Goal: Information Seeking & Learning: Learn about a topic

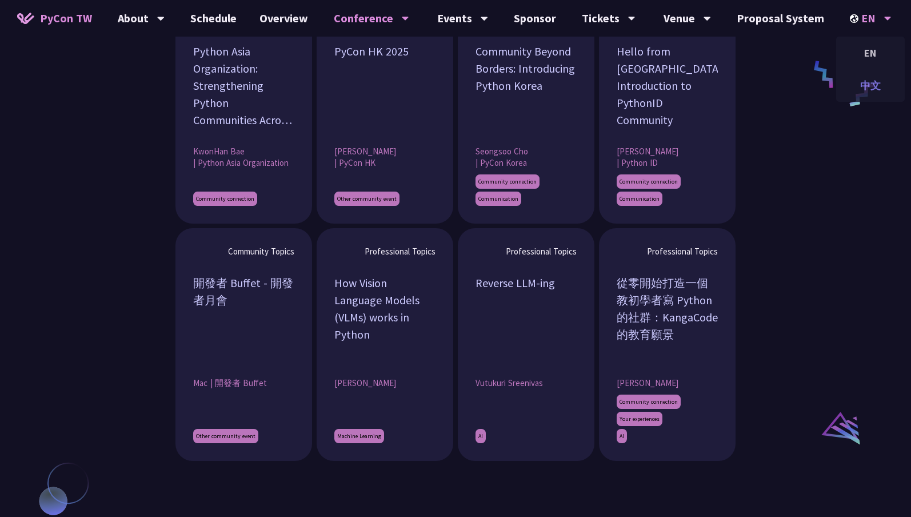
click at [877, 85] on div "中文" at bounding box center [870, 85] width 69 height 27
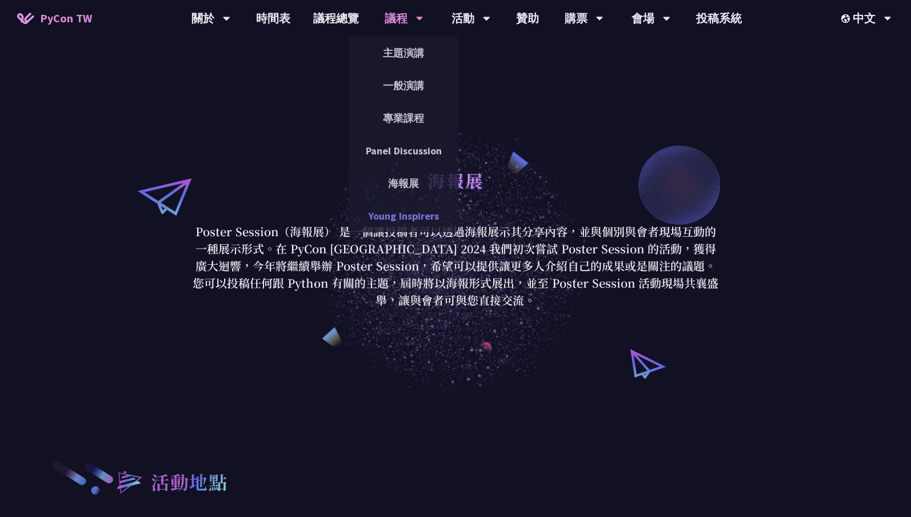
click at [406, 214] on link "Young Inspirers" at bounding box center [404, 215] width 110 height 27
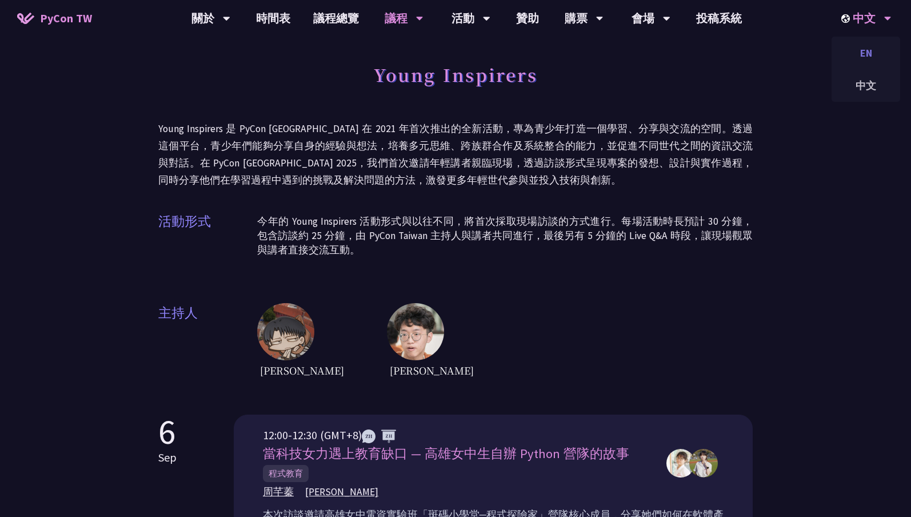
click at [865, 59] on div "EN" at bounding box center [866, 52] width 69 height 27
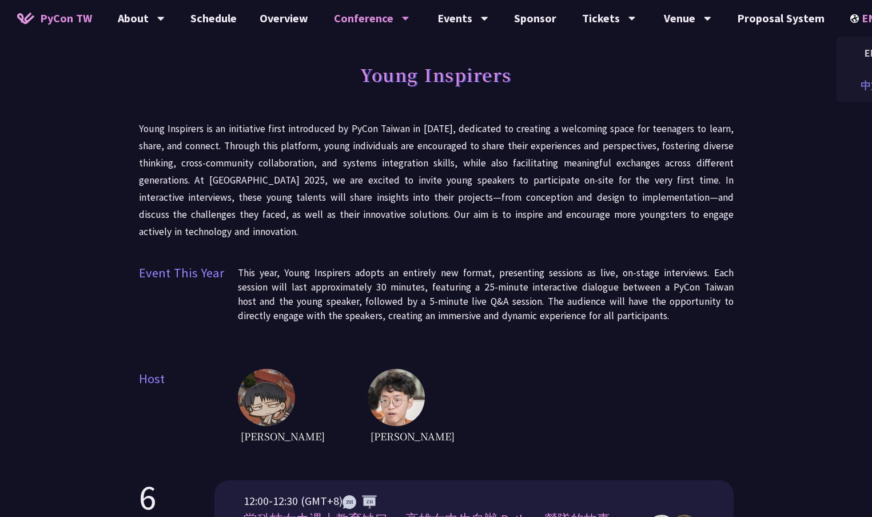
click at [844, 79] on div "中文" at bounding box center [870, 85] width 69 height 27
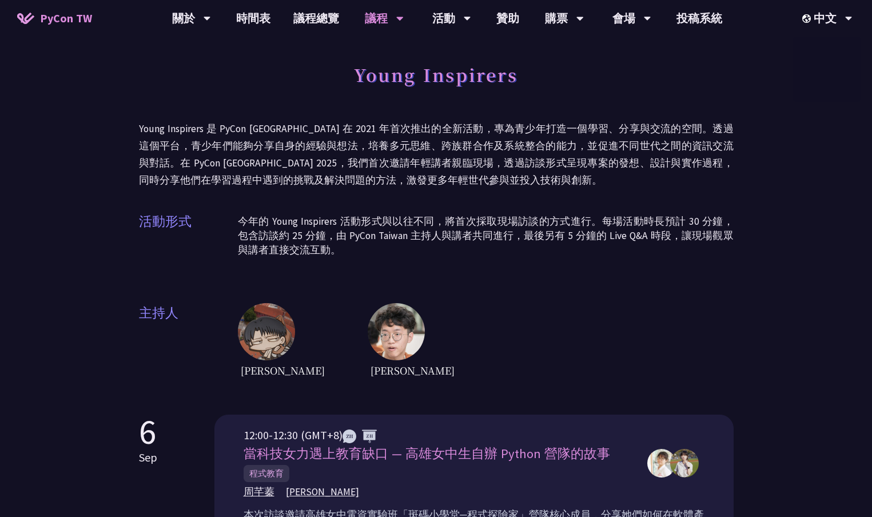
click at [638, 443] on div "12:00-12:30 (GMT+8) 當科技女力遇上教育缺口 — 高雄女中生自辦 Python 營隊的故事 程式教育 周芊蓁 郭昱" at bounding box center [473, 462] width 461 height 73
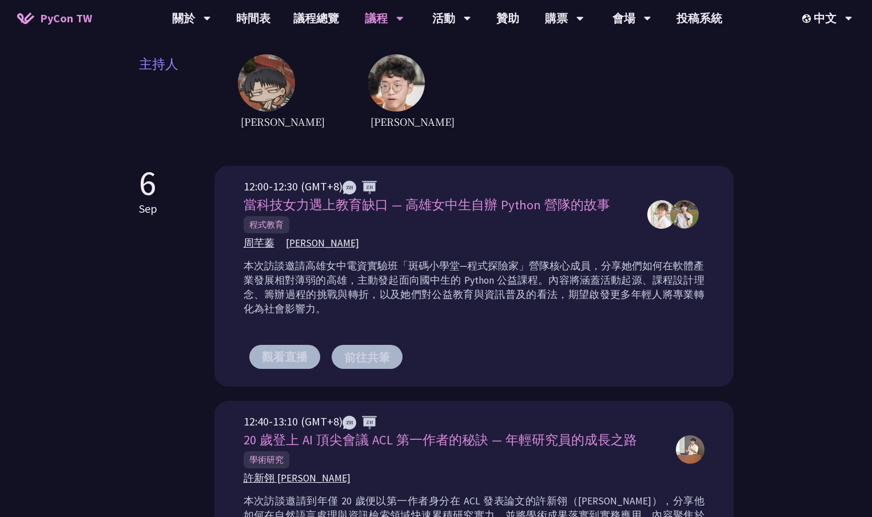
scroll to position [162, 0]
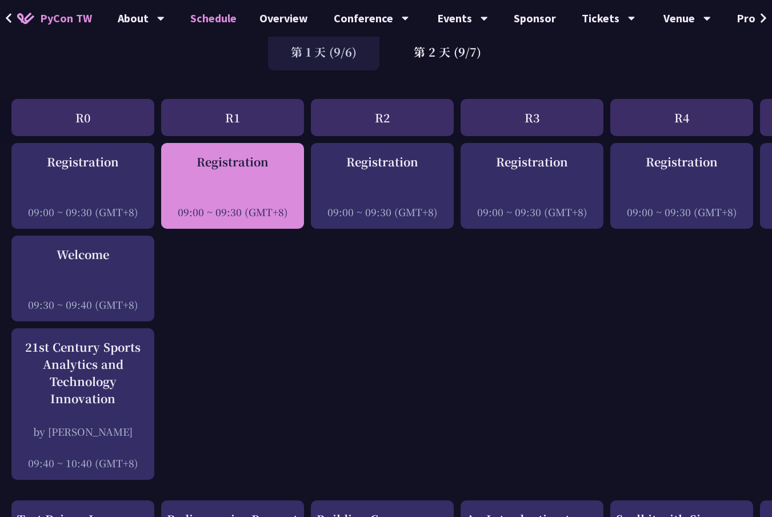
scroll to position [184, 0]
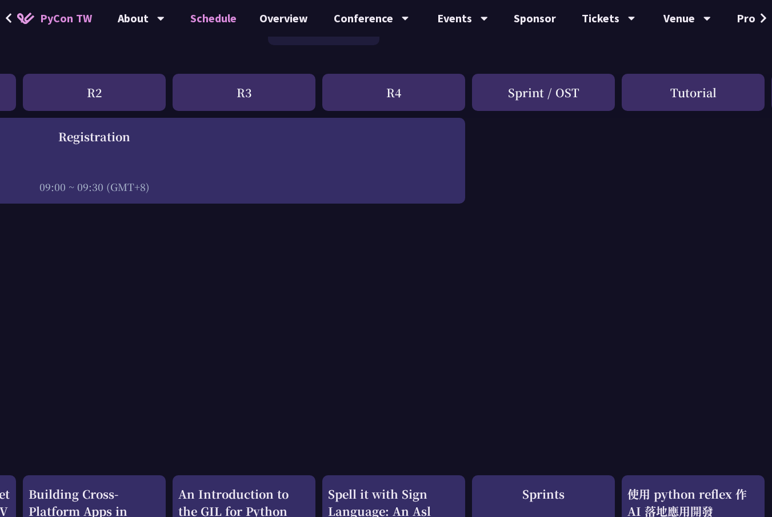
scroll to position [0, 288]
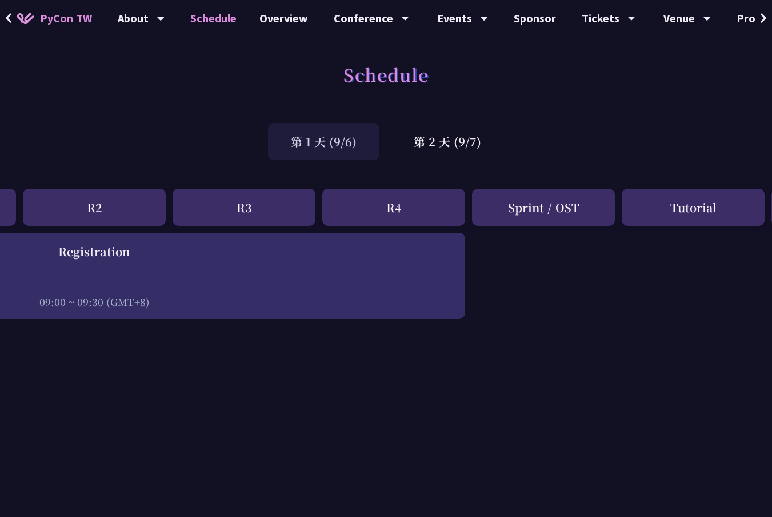
click at [333, 141] on div "第 1 天 (9/6)" at bounding box center [323, 141] width 111 height 37
click at [430, 147] on div "第 2 天 (9/7)" at bounding box center [447, 141] width 113 height 37
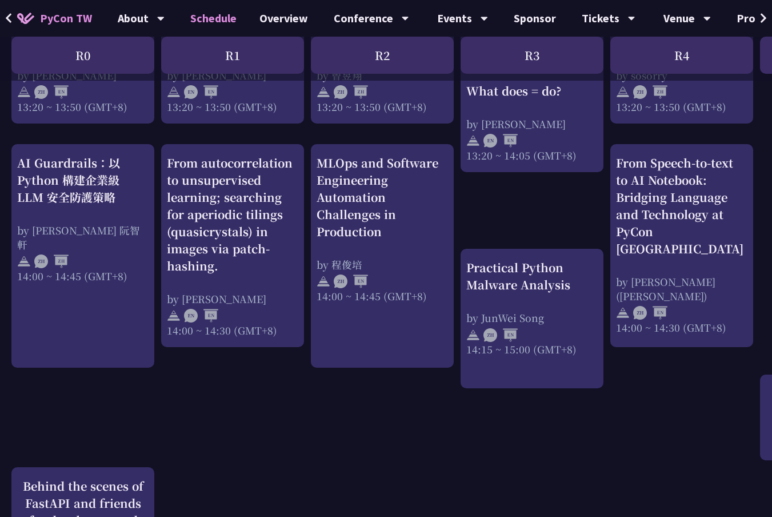
scroll to position [1200, 0]
